Goal: Transaction & Acquisition: Purchase product/service

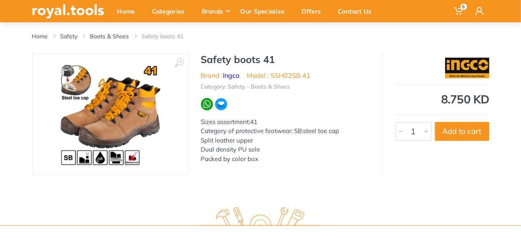
scroll to position [82, 0]
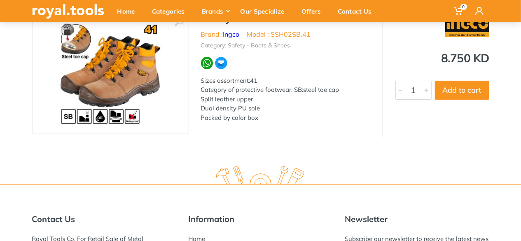
drag, startPoint x: 198, startPoint y: 98, endPoint x: 258, endPoint y: 103, distance: 60.5
click at [258, 103] on div "Safety boots 41 Brand : Ingco Model : SSH02SB.41 Category: Safety - Boots & Sho…" at bounding box center [286, 70] width 194 height 117
click at [217, 107] on p "Sizes assortment:41 Category of protective footwear: SB:steel toe cap Split lea…" at bounding box center [285, 99] width 169 height 47
drag, startPoint x: 199, startPoint y: 105, endPoint x: 261, endPoint y: 112, distance: 61.8
click at [259, 111] on div "Safety boots 41 Brand : Ingco Model : SSH02SB.41 Category: Safety - Boots & Sho…" at bounding box center [286, 70] width 194 height 117
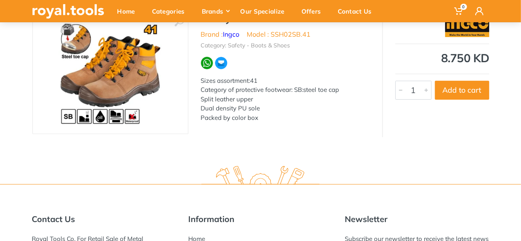
click at [222, 124] on div "Safety boots 41 Brand : Ingco Model : SSH02SB.41 Category: Safety - Boots & Sho…" at bounding box center [286, 70] width 194 height 117
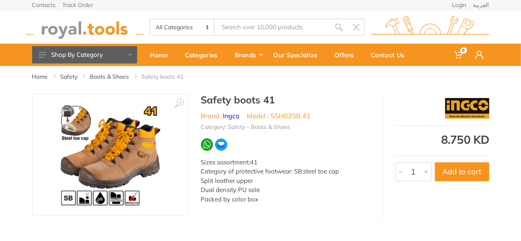
scroll to position [0, 0]
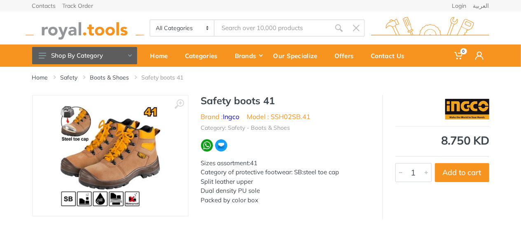
click at [121, 141] on img at bounding box center [111, 156] width 104 height 104
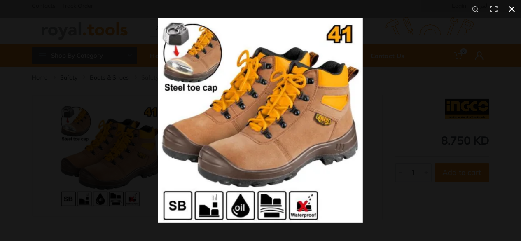
click at [515, 10] on button at bounding box center [512, 9] width 18 height 18
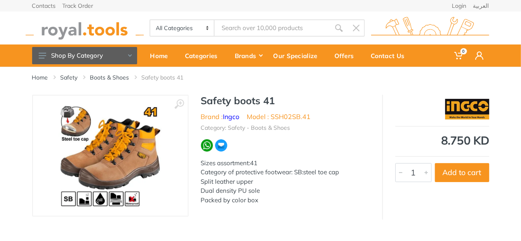
click at [129, 140] on img at bounding box center [111, 156] width 104 height 104
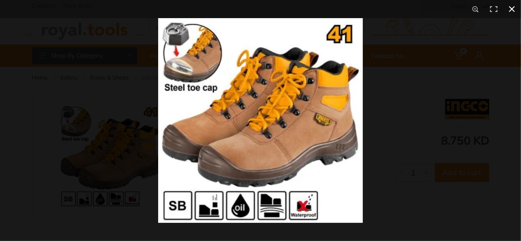
click at [389, 76] on div at bounding box center [418, 138] width 521 height 241
